Goal: Task Accomplishment & Management: Manage account settings

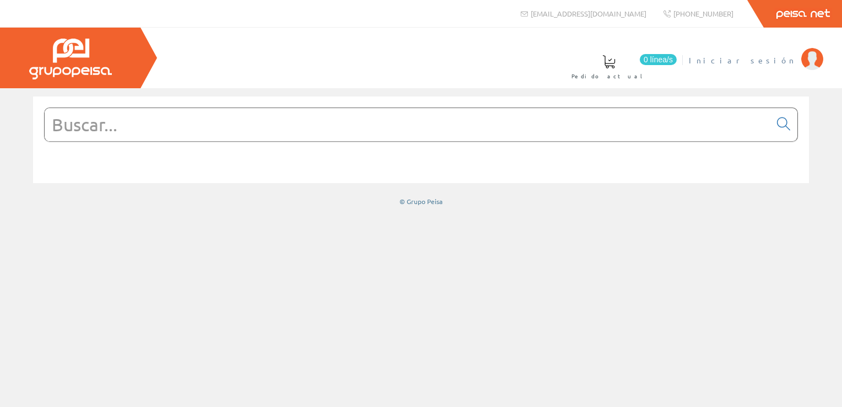
click at [773, 61] on span "Iniciar sesión" at bounding box center [742, 60] width 107 height 11
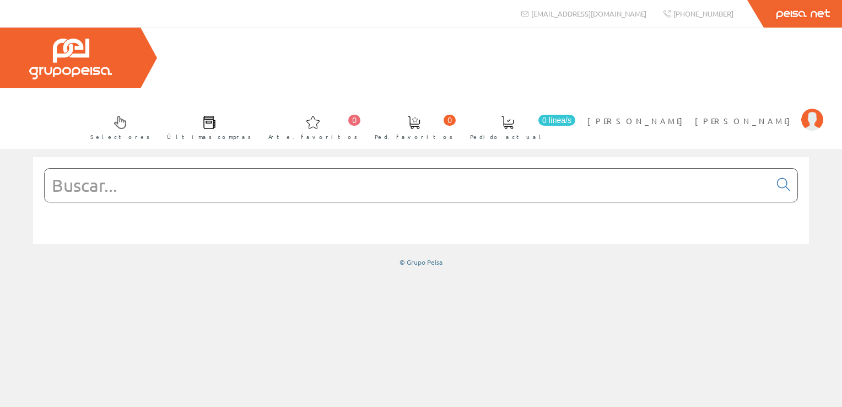
click at [106, 169] on input "text" at bounding box center [408, 185] width 726 height 33
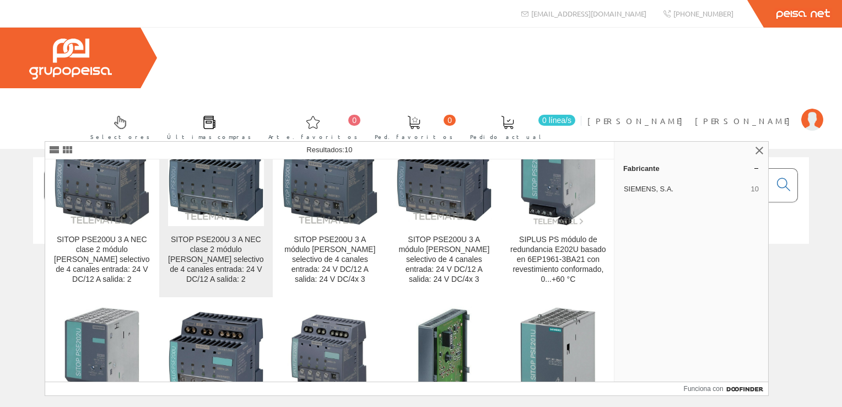
scroll to position [110, 0]
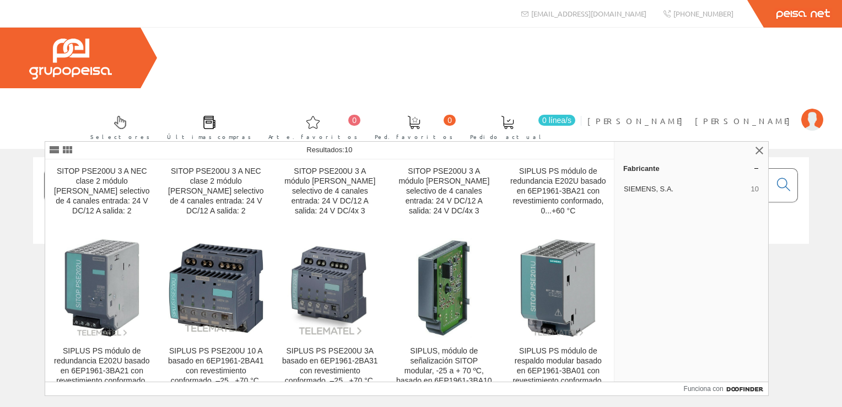
type input "6ep1961-2ba2"
click at [737, 115] on span "[PERSON_NAME] [PERSON_NAME]" at bounding box center [692, 120] width 208 height 11
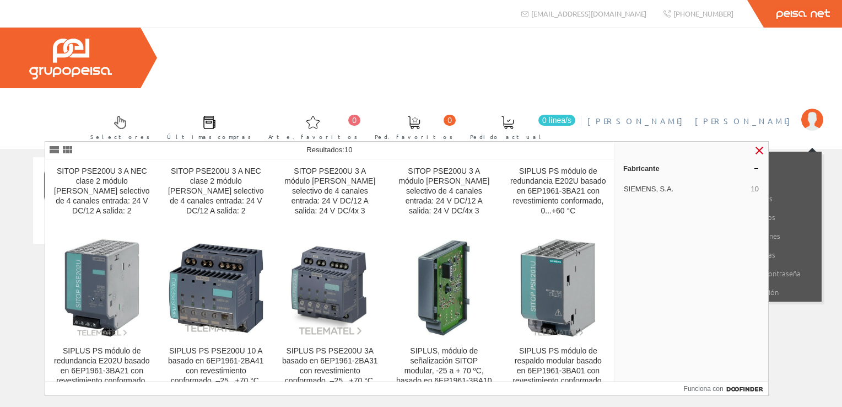
click at [760, 150] on link at bounding box center [759, 150] width 13 height 13
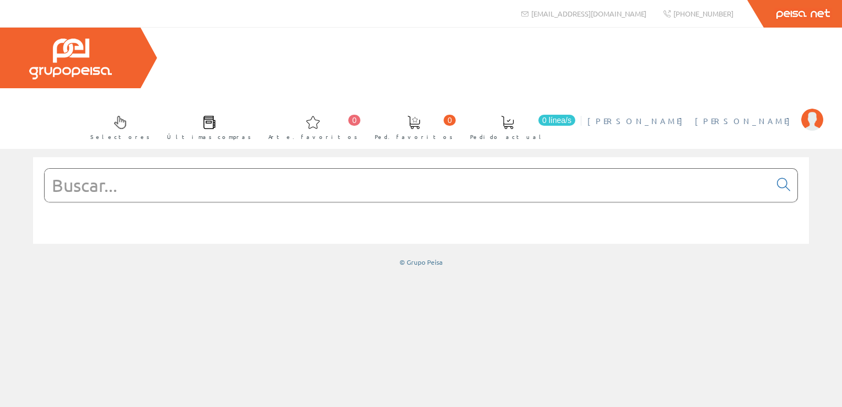
click at [742, 115] on span "[PERSON_NAME] [PERSON_NAME]" at bounding box center [692, 120] width 208 height 11
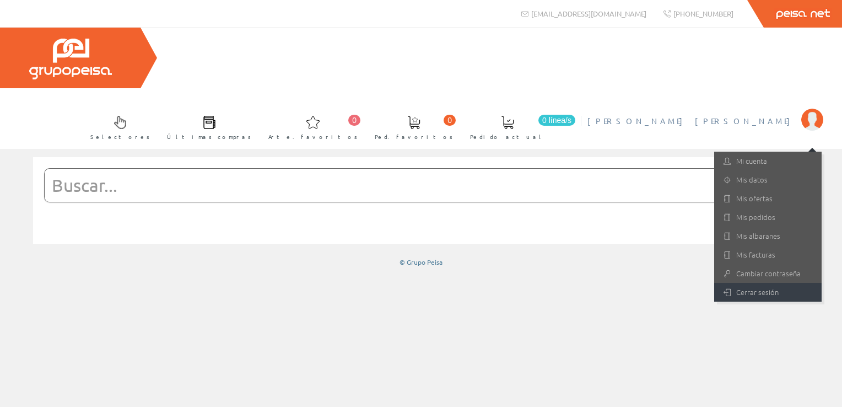
click at [748, 287] on font "Cerrar sesión" at bounding box center [758, 292] width 42 height 10
